Goal: Register for event/course

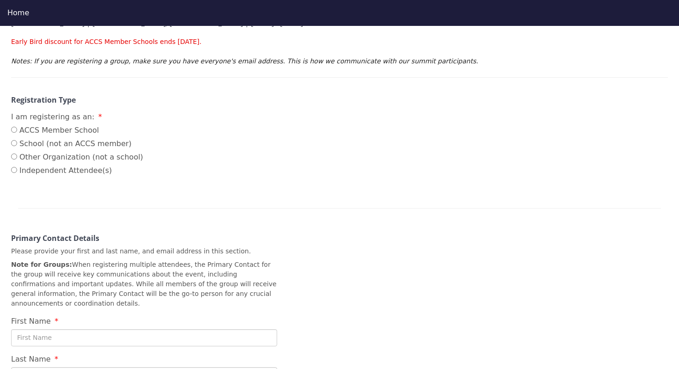
scroll to position [135, 0]
click at [17, 131] on input "ACCS Member School" at bounding box center [14, 129] width 6 height 6
radio input "true"
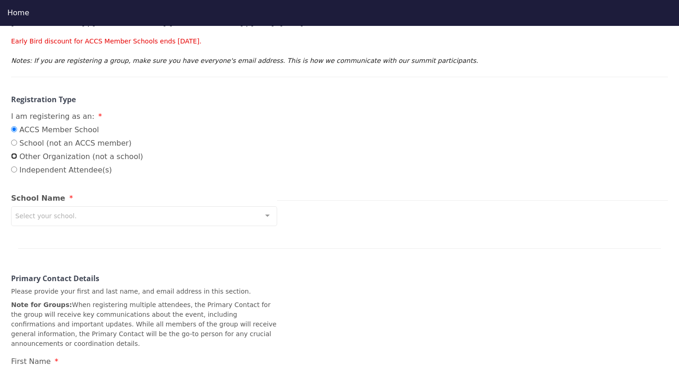
click at [14, 158] on input "Other Organization (not a school)" at bounding box center [14, 156] width 6 height 6
radio input "true"
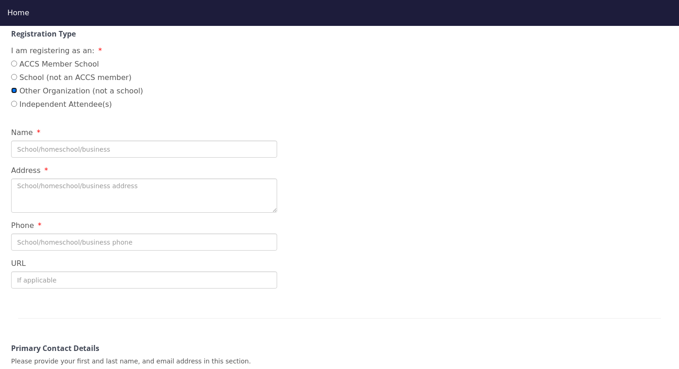
scroll to position [201, 0]
click at [81, 148] on input "Name" at bounding box center [144, 148] width 266 height 17
type input "ACCS"
click at [76, 201] on textarea "Address" at bounding box center [144, 195] width 266 height 34
type textarea "a"
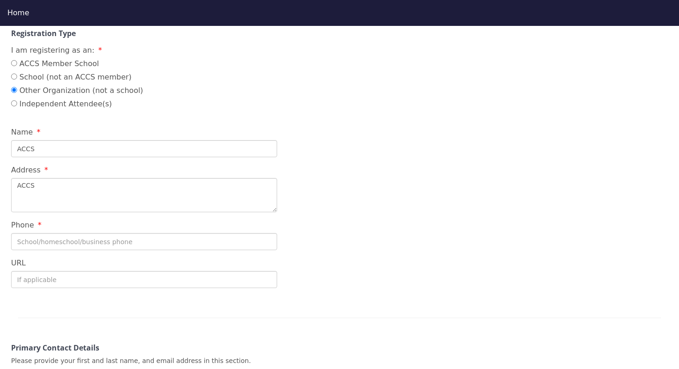
type textarea "ACCS"
click at [72, 244] on input "Phone" at bounding box center [144, 241] width 266 height 17
click at [49, 243] on input "[PHONE_NUMBER]" at bounding box center [144, 241] width 266 height 17
type input "[PHONE_NUMBER]"
click at [40, 280] on input "URL" at bounding box center [144, 279] width 266 height 17
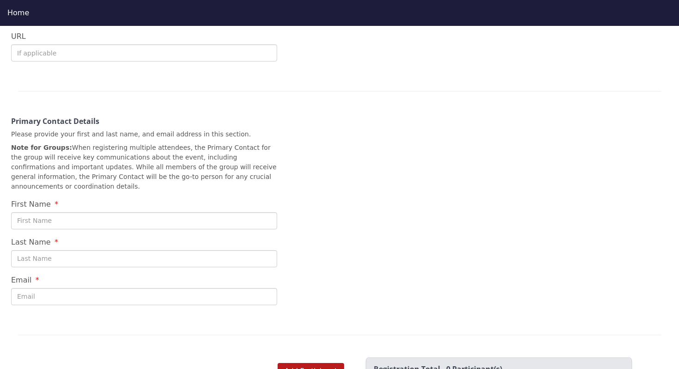
scroll to position [432, 0]
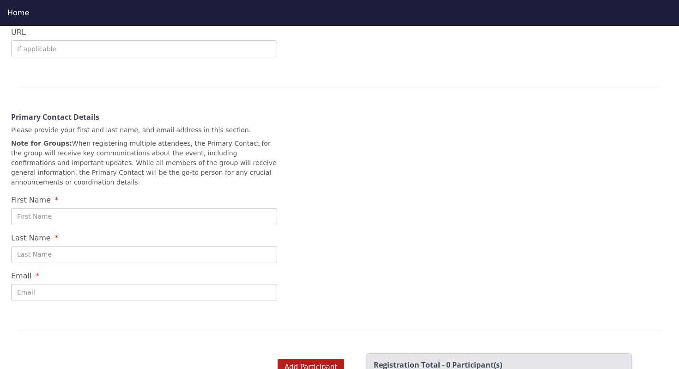
click at [58, 217] on input "First Name" at bounding box center [144, 216] width 266 height 17
type input "[PERSON_NAME]"
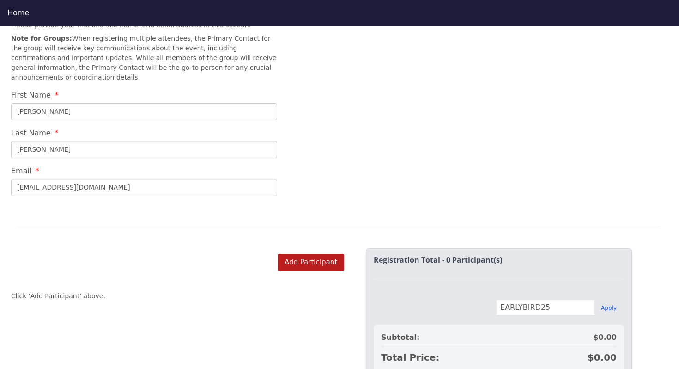
scroll to position [581, 0]
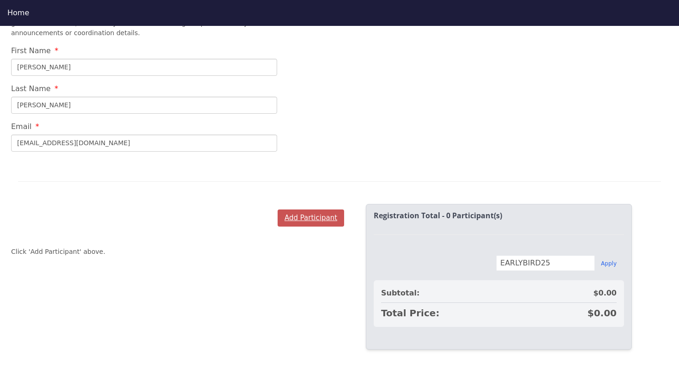
type input "[EMAIL_ADDRESS][DOMAIN_NAME]"
click at [296, 219] on button "Add Participant" at bounding box center [311, 217] width 67 height 17
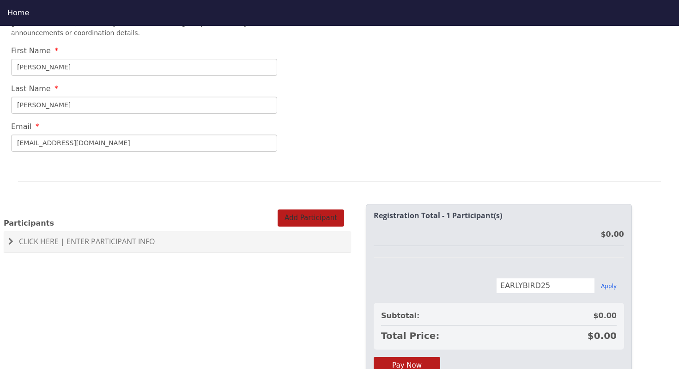
scroll to position [630, 0]
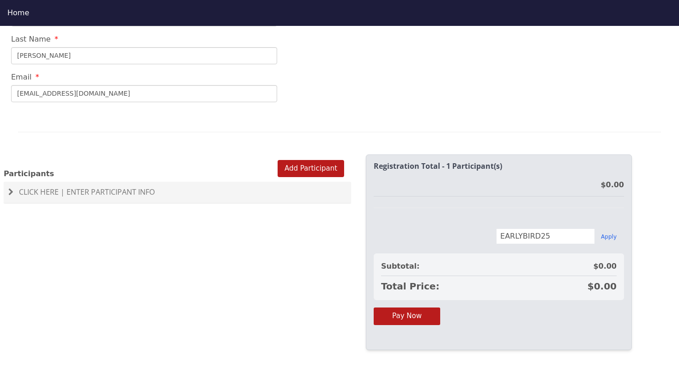
click at [119, 200] on div "Click Here | Enter Participant Info" at bounding box center [177, 192] width 347 height 21
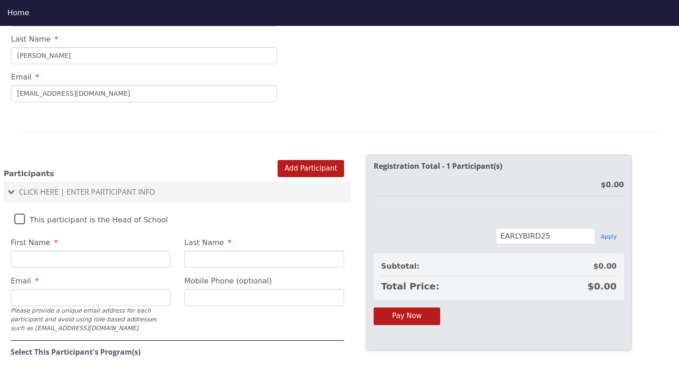
click at [59, 258] on input "First Name" at bounding box center [91, 258] width 160 height 17
type input "[PERSON_NAME]"
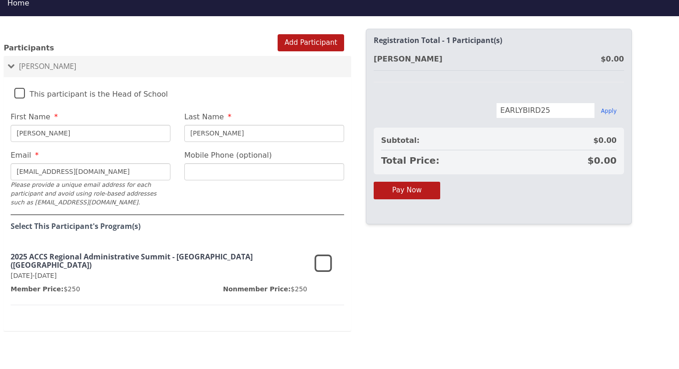
scroll to position [10, 0]
type input "[EMAIL_ADDRESS][DOMAIN_NAME]"
click at [320, 260] on icon at bounding box center [324, 263] width 18 height 22
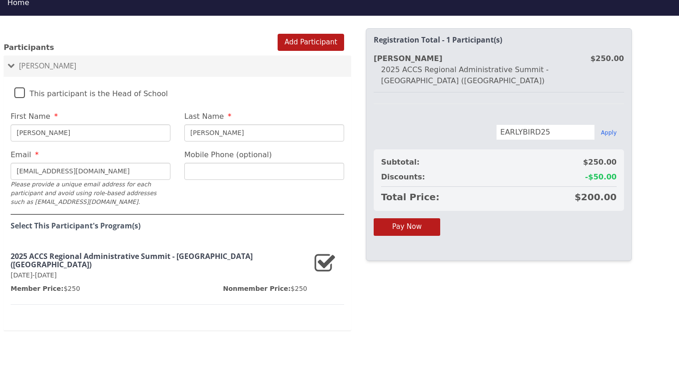
click at [519, 128] on input "EARLYBIRD25" at bounding box center [545, 132] width 99 height 16
paste input "HALFTIME"
type input "HALFTIME"
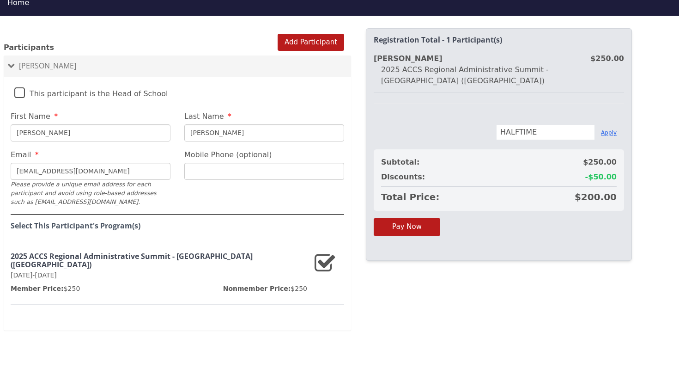
click at [615, 129] on button "Apply" at bounding box center [609, 132] width 16 height 7
click at [537, 124] on input "text" at bounding box center [545, 132] width 99 height 16
paste input "HALFTIME"
type input "HALFTIME"
click at [604, 129] on button "Apply" at bounding box center [609, 132] width 16 height 7
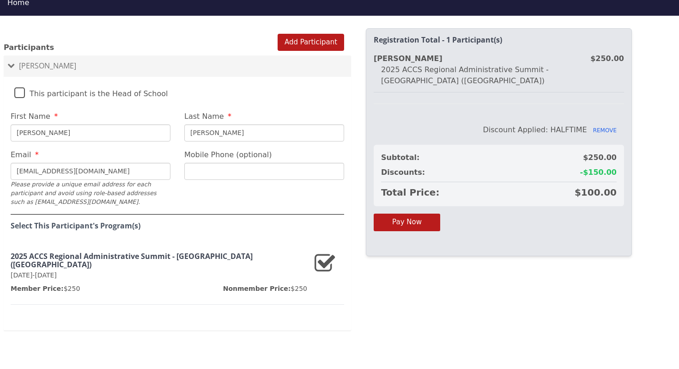
scroll to position [26, 0]
